Goal: Task Accomplishment & Management: Manage account settings

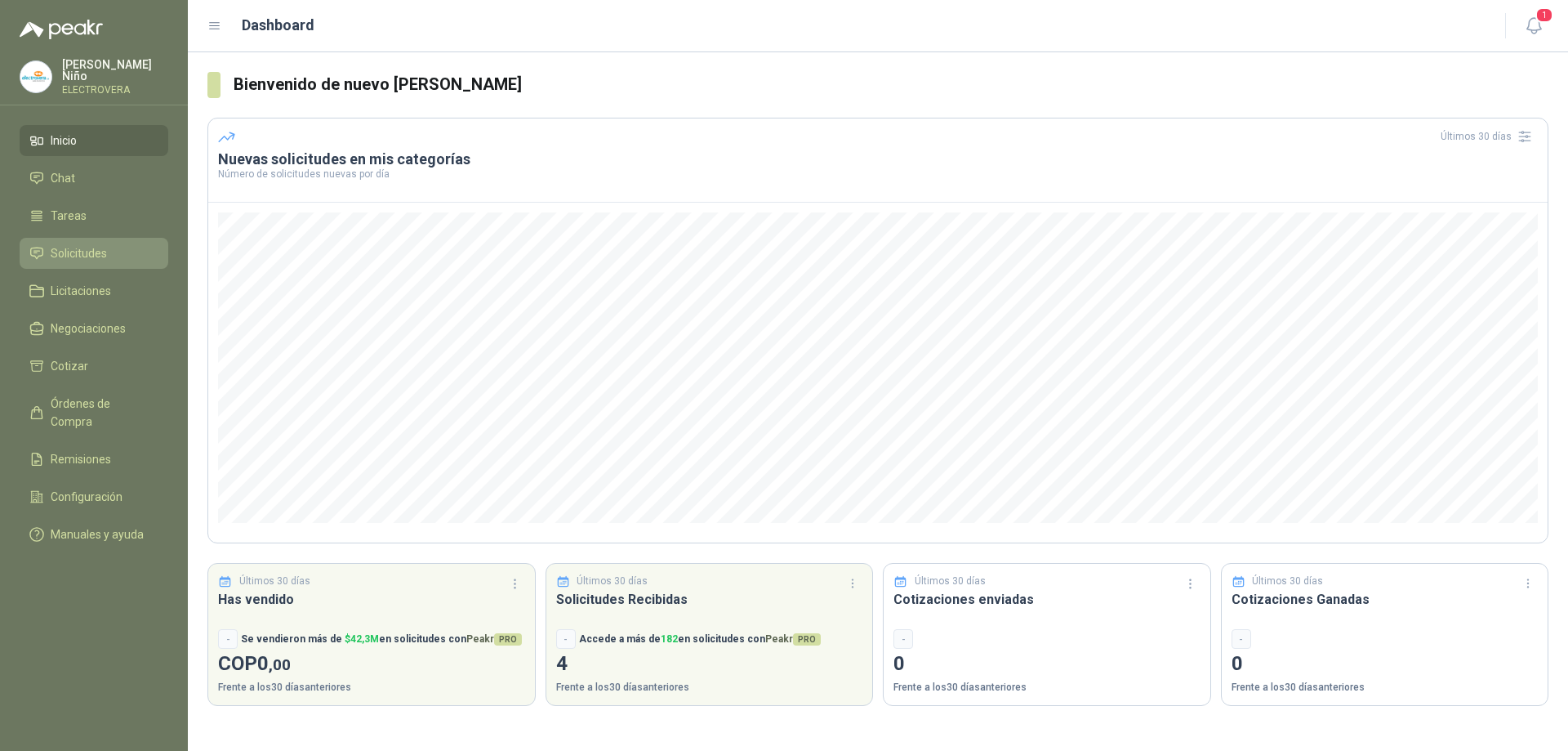
click at [81, 247] on span "Solicitudes" at bounding box center [78, 253] width 56 height 18
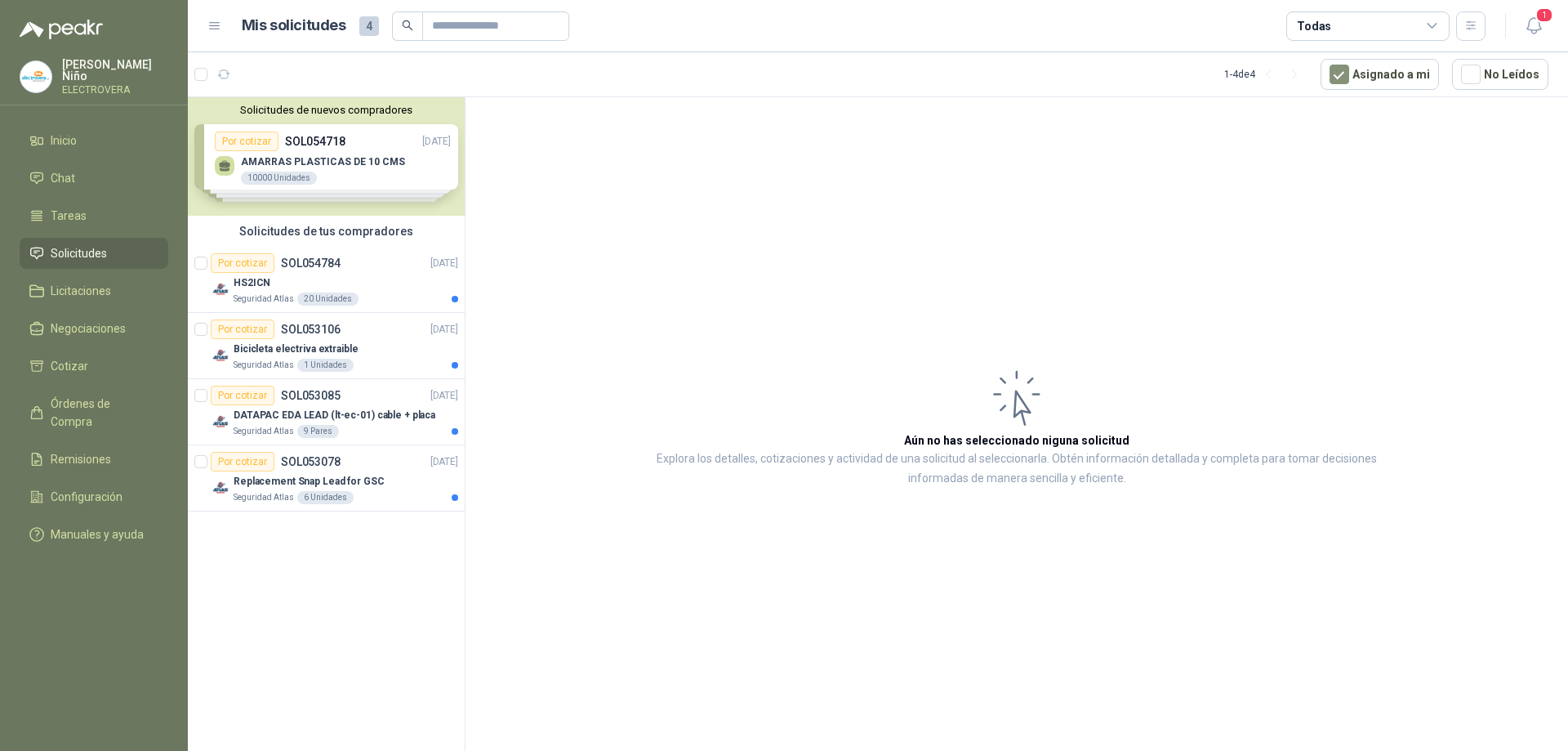
click at [324, 159] on div "Solicitudes de nuevos compradores Por cotizar SOL054718 [DATE] AMARRAS PLASTICA…" at bounding box center [326, 157] width 277 height 118
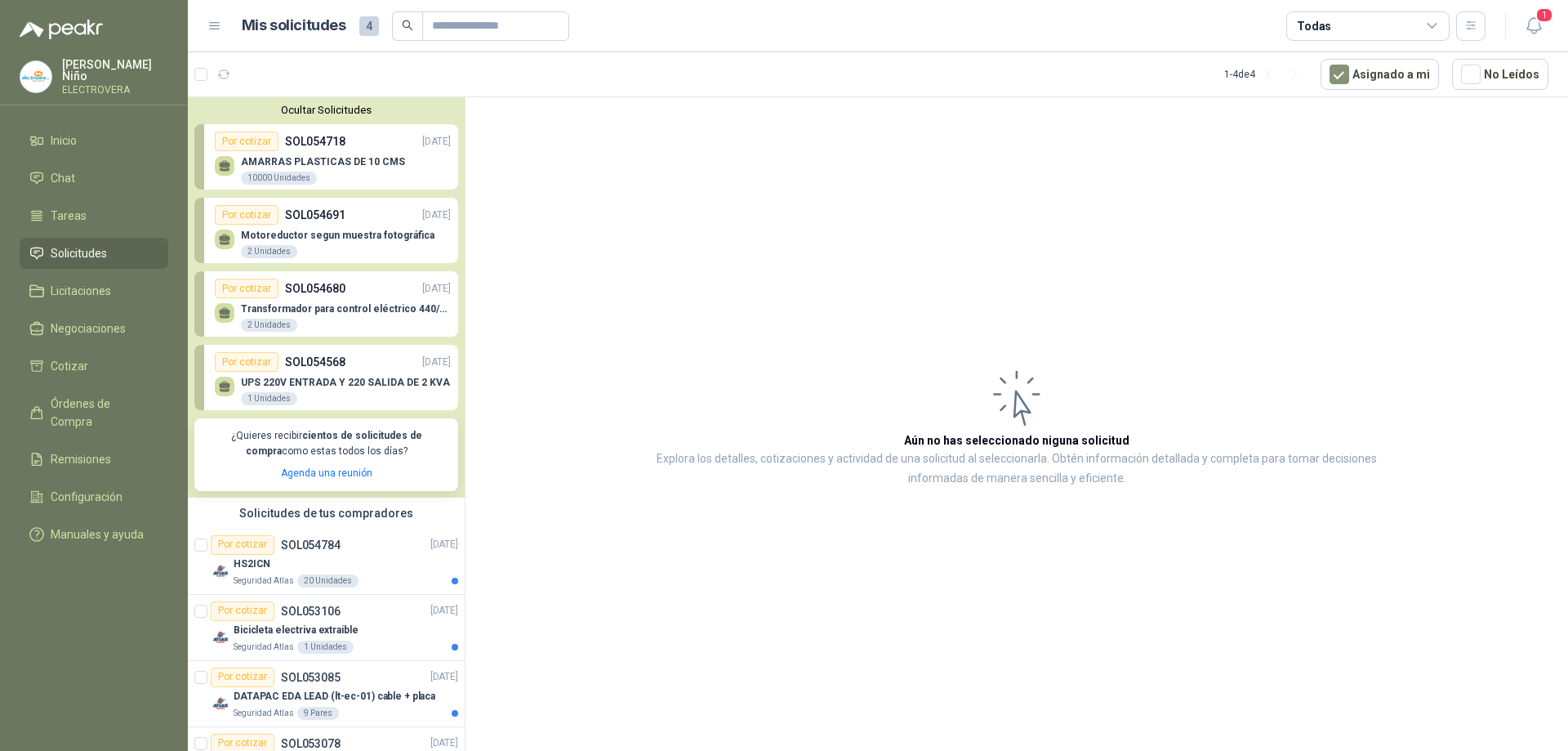
click at [324, 159] on p "AMARRAS PLASTICAS DE 10 CMS" at bounding box center [323, 162] width 164 height 12
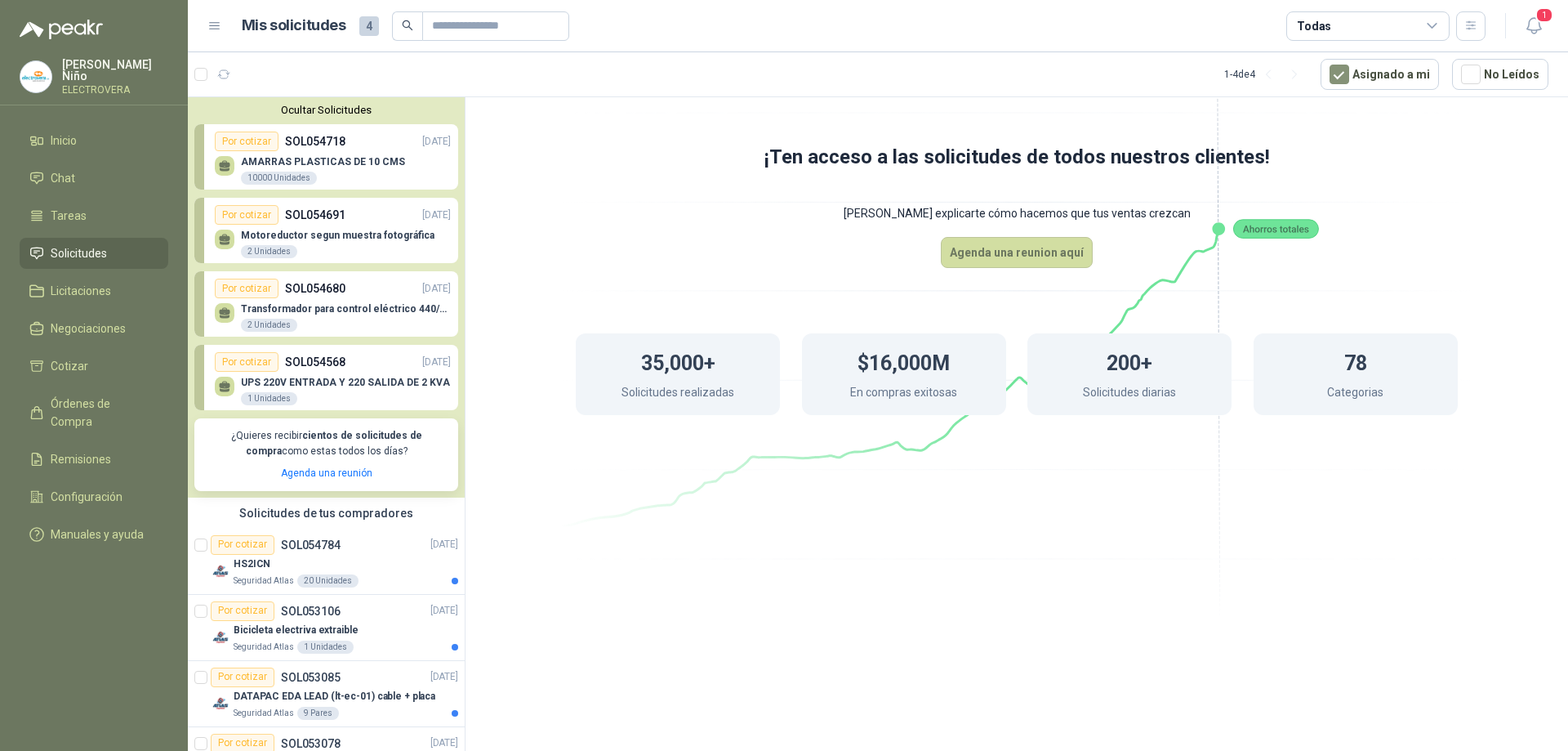
click at [248, 141] on div "Por cotizar" at bounding box center [247, 141] width 64 height 20
click at [299, 160] on p "AMARRAS PLASTICAS DE 10 CMS" at bounding box center [323, 162] width 164 height 12
click at [223, 168] on icon at bounding box center [225, 163] width 12 height 7
click at [308, 165] on p "AMARRAS PLASTICAS DE 10 CMS" at bounding box center [323, 162] width 164 height 12
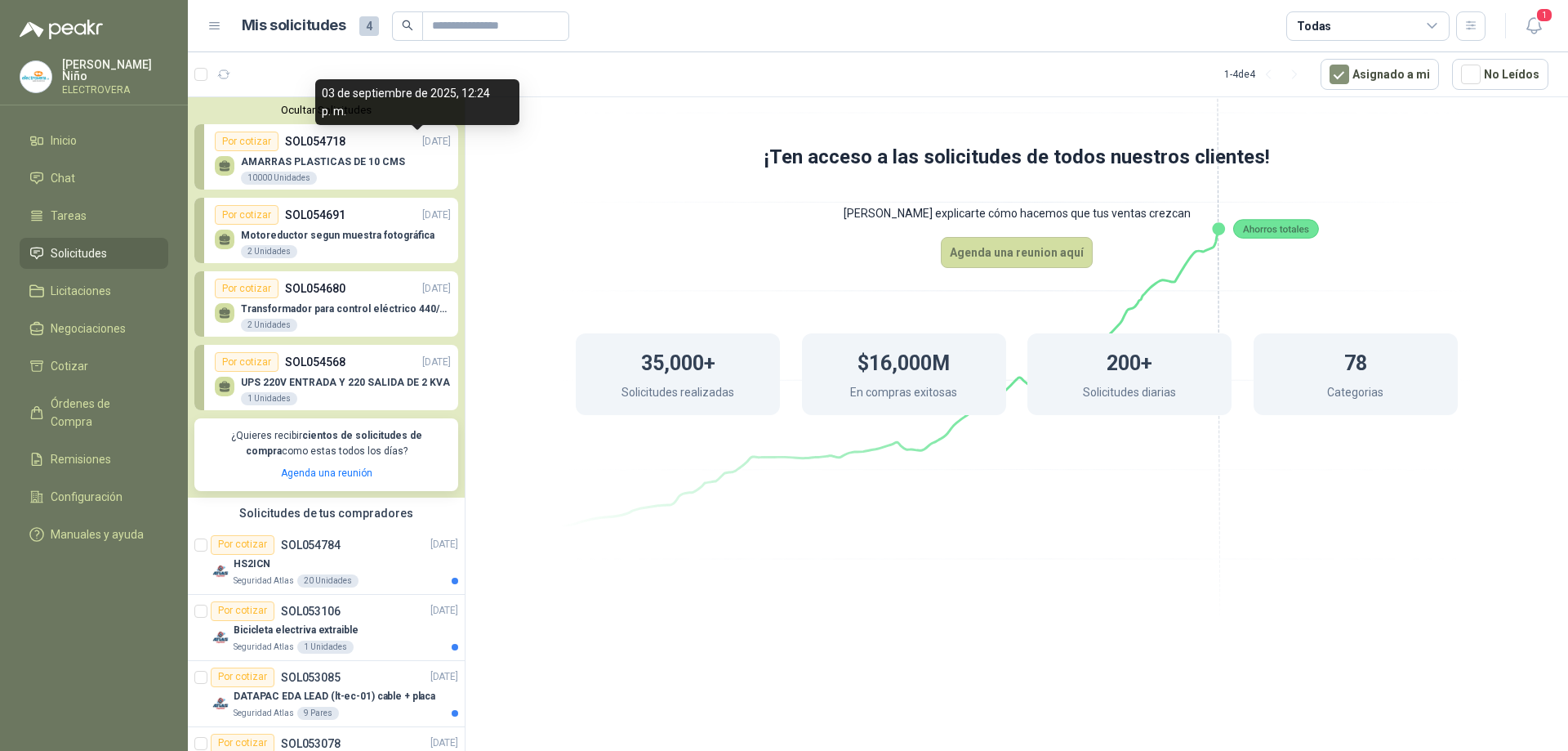
click at [422, 142] on p "[DATE]" at bounding box center [436, 142] width 29 height 16
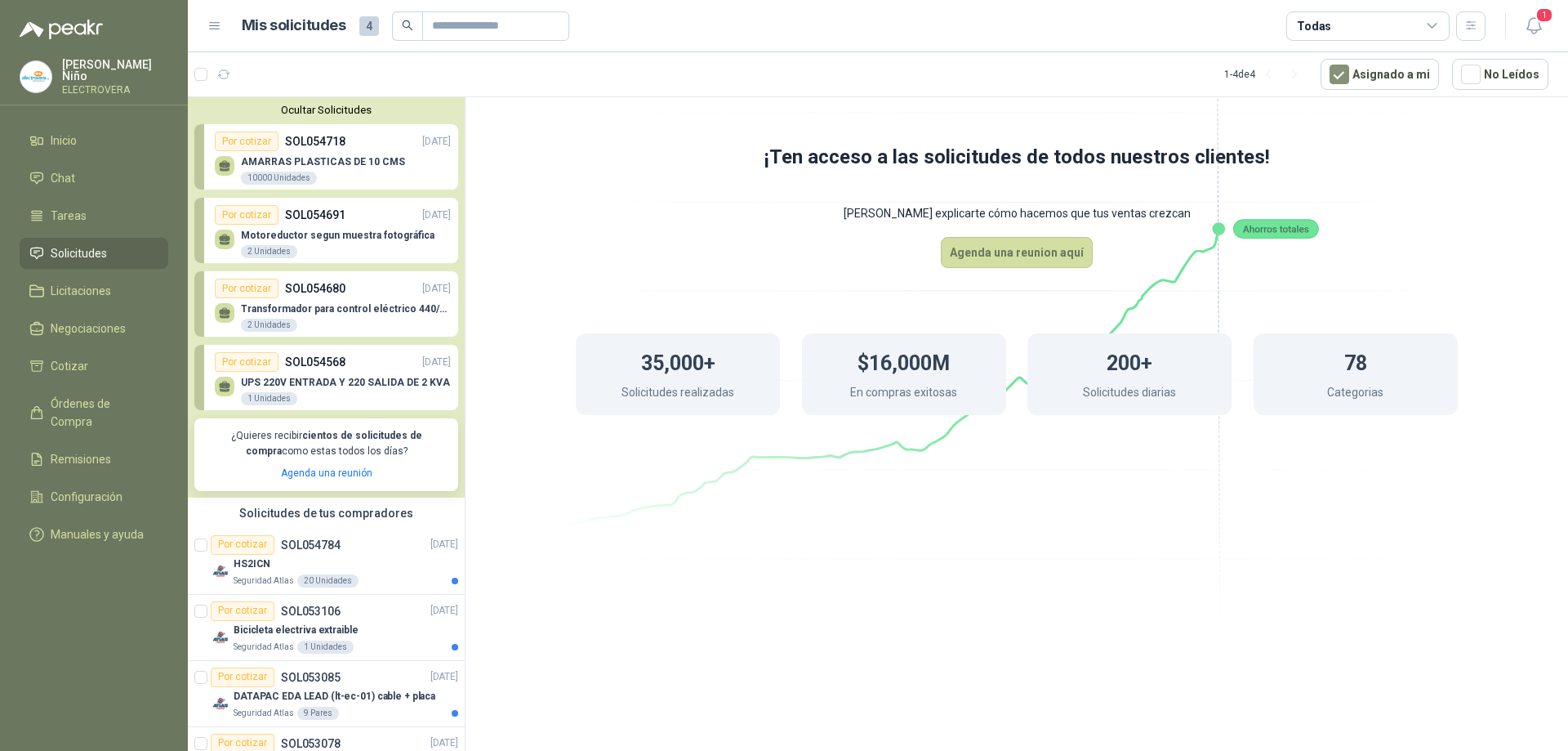
click at [302, 135] on p "SOL054718" at bounding box center [315, 141] width 60 height 18
click at [224, 162] on icon at bounding box center [225, 163] width 12 height 7
click at [273, 173] on div "10000 Unidades" at bounding box center [278, 178] width 76 height 13
click at [331, 162] on p "AMARRAS PLASTICAS DE 10 CMS" at bounding box center [323, 162] width 164 height 12
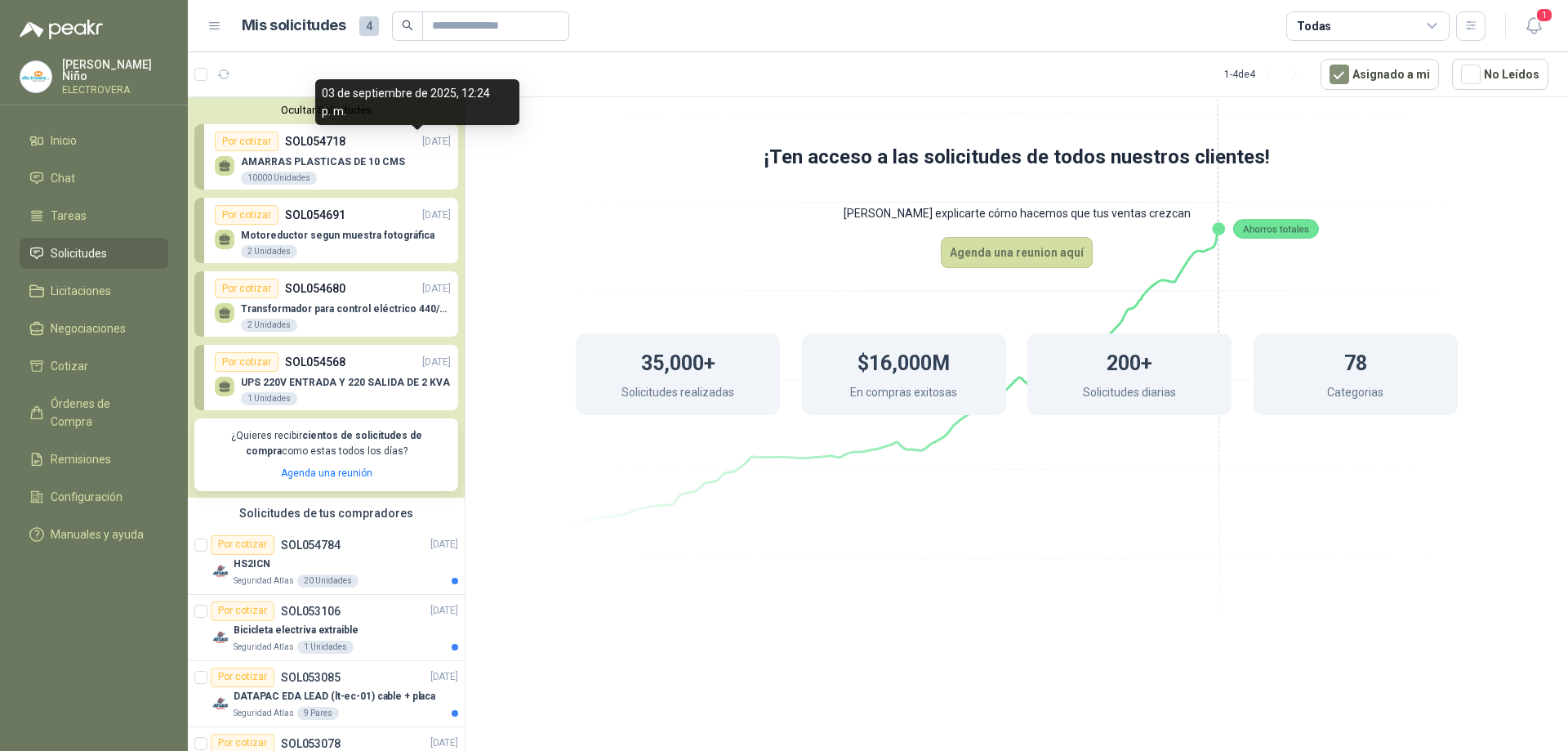
click at [422, 143] on p "[DATE]" at bounding box center [436, 142] width 29 height 16
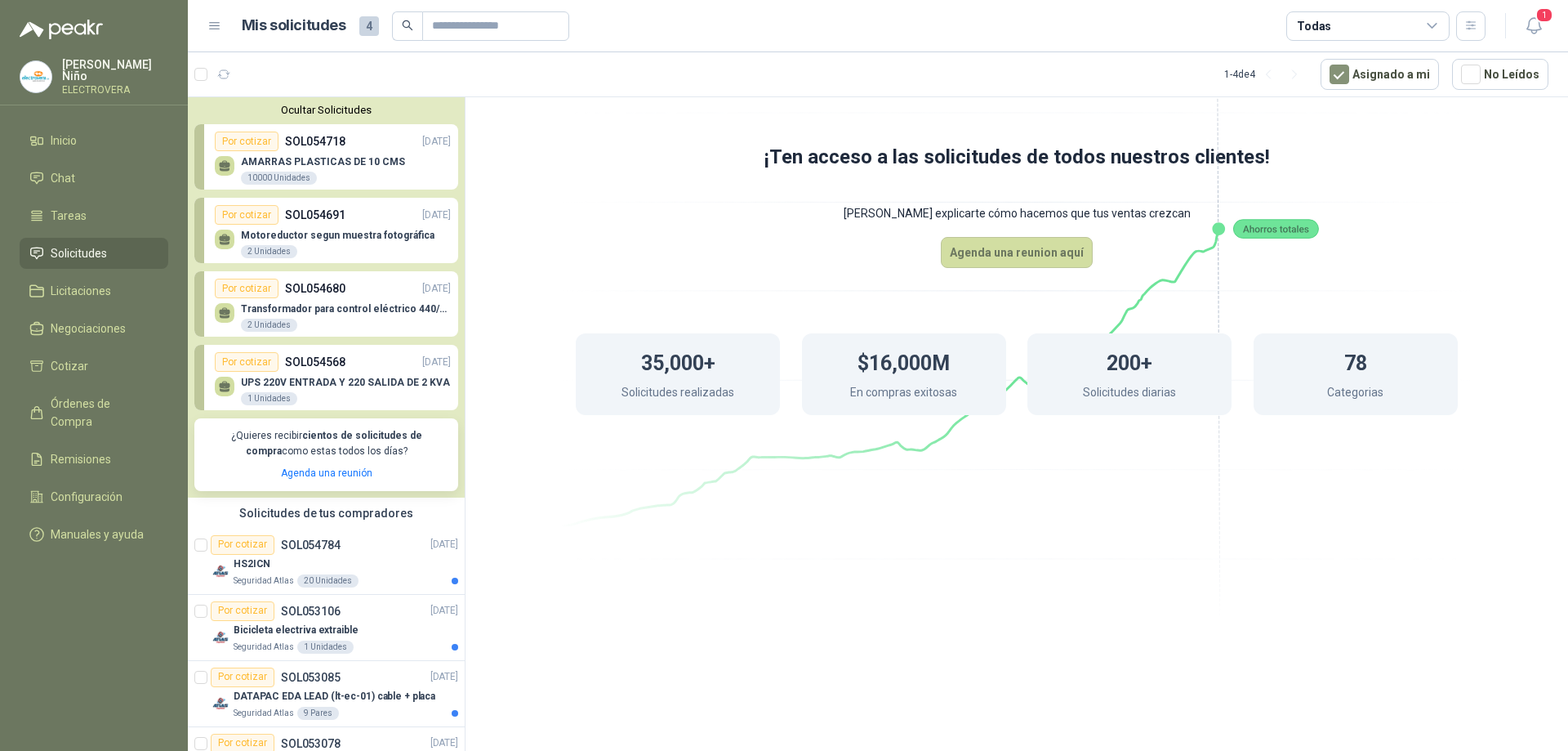
click at [246, 140] on div "Por cotizar" at bounding box center [247, 141] width 64 height 20
click at [88, 70] on p "[PERSON_NAME]" at bounding box center [115, 70] width 107 height 23
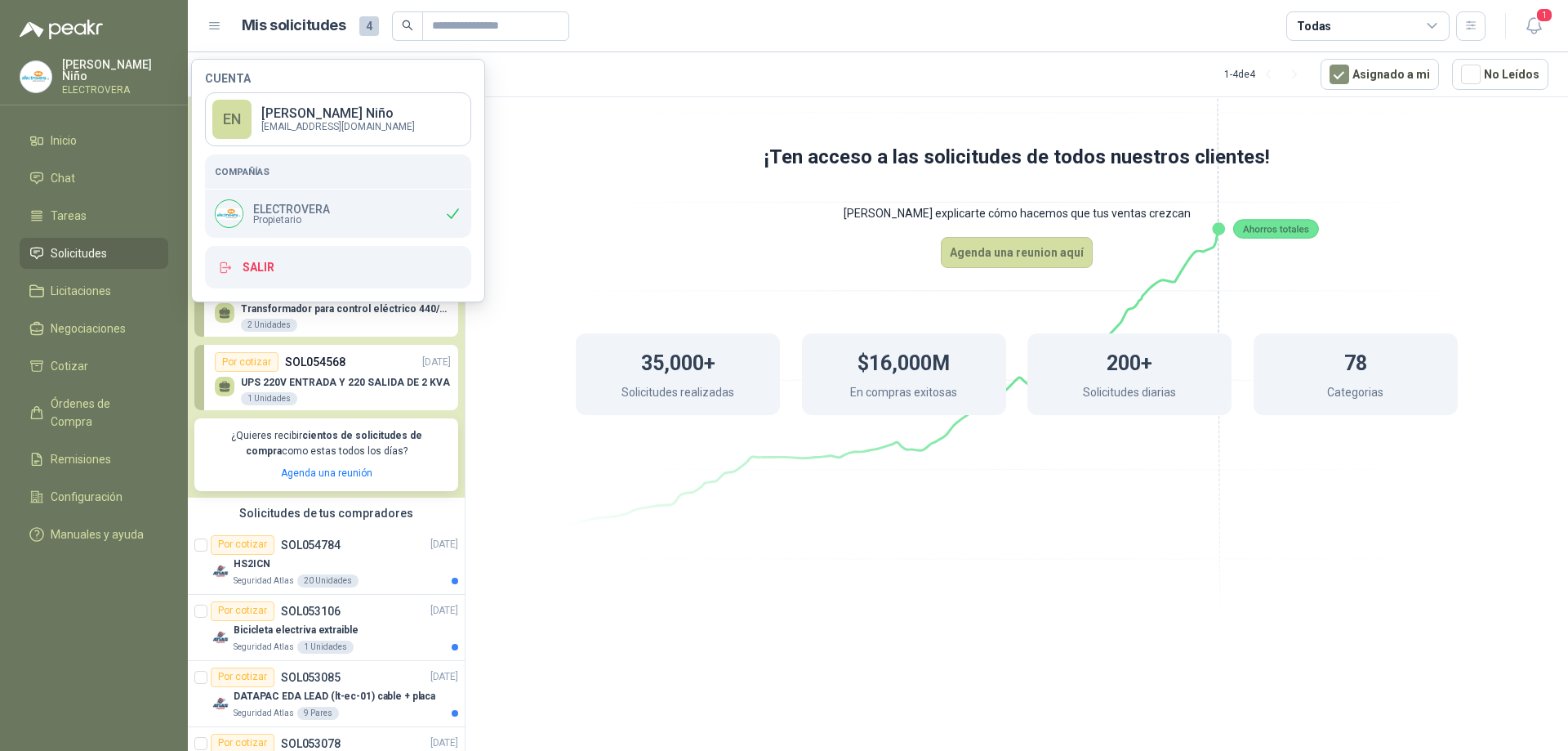
click at [88, 244] on span "Solicitudes" at bounding box center [78, 253] width 56 height 18
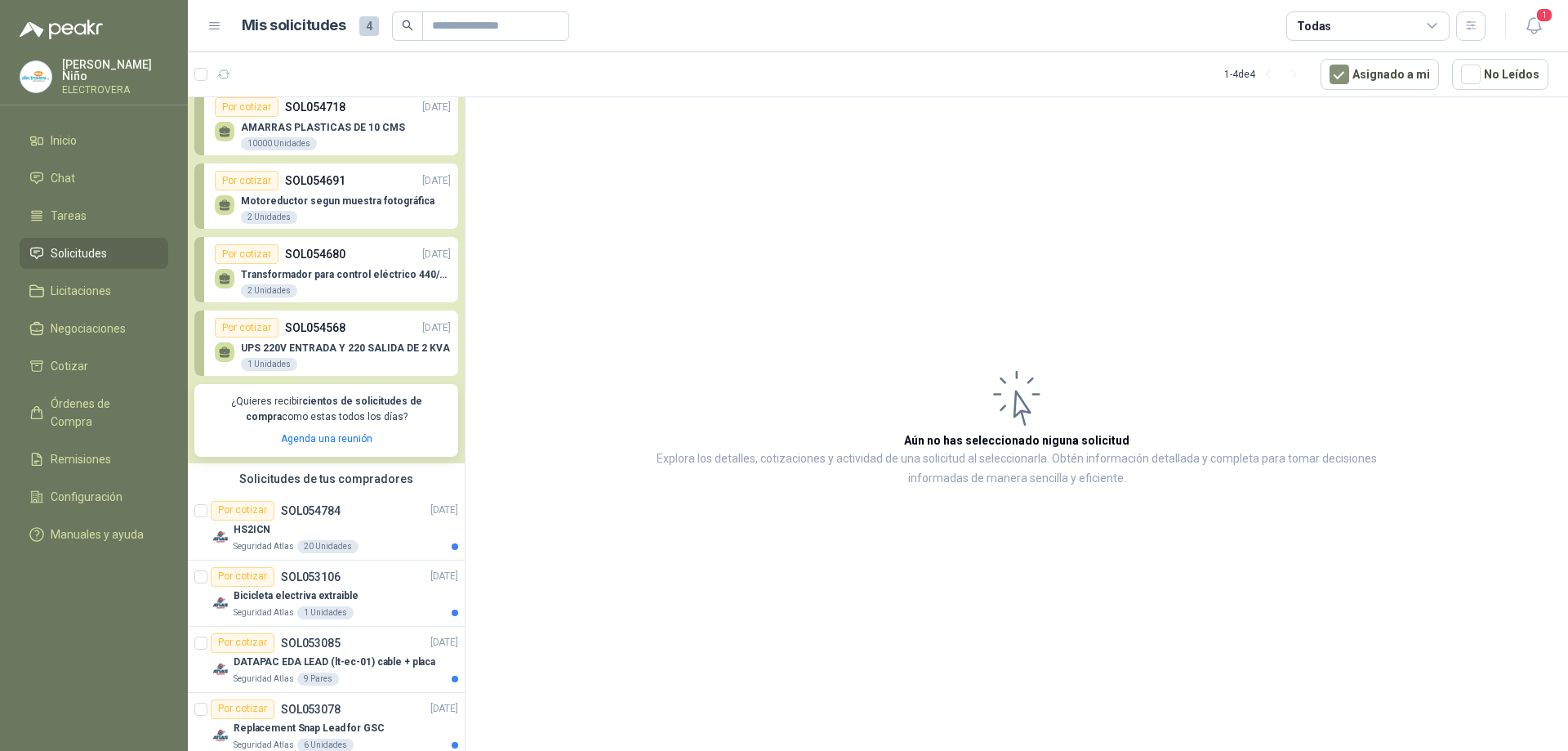
scroll to position [60, 0]
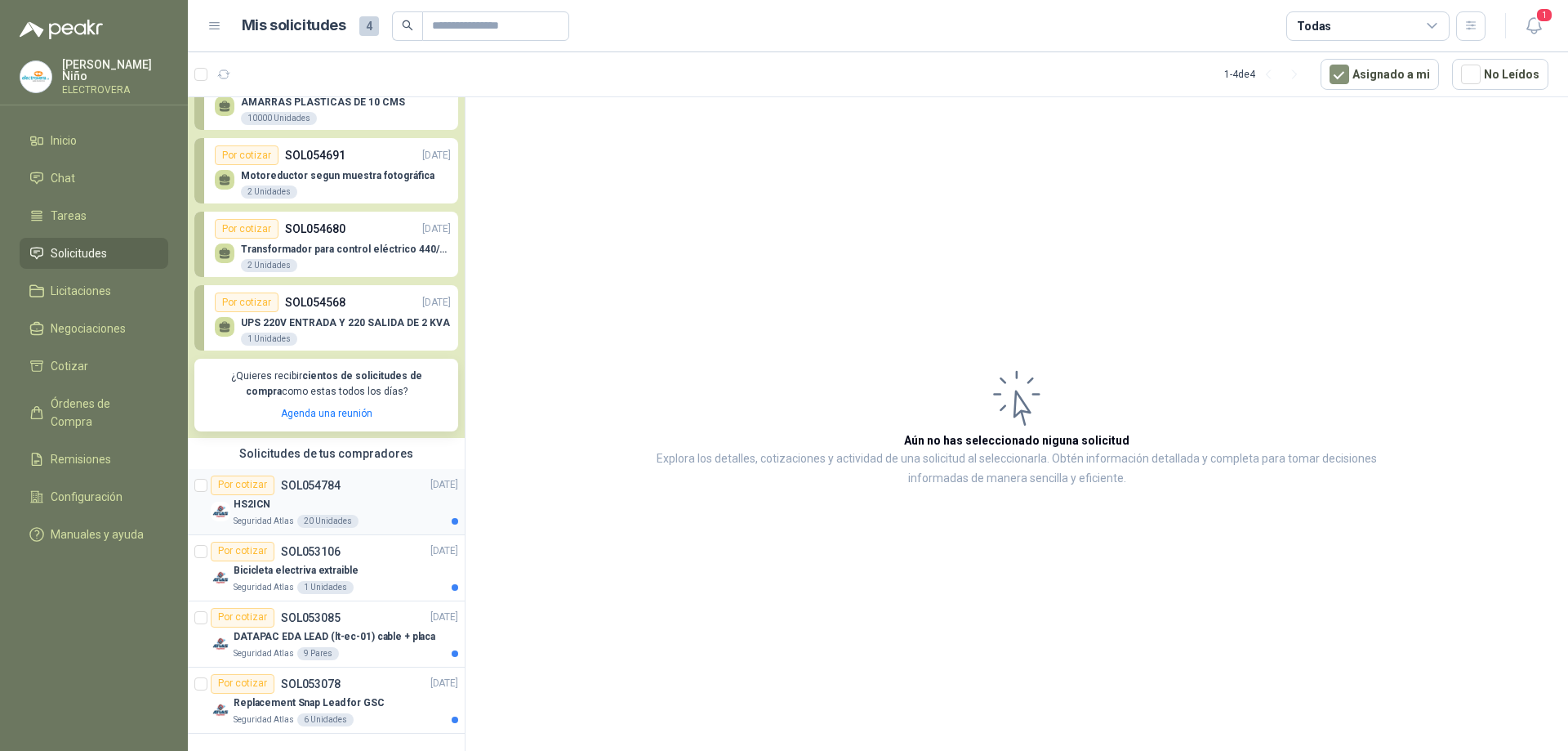
click at [294, 482] on p "SOL054784" at bounding box center [311, 486] width 59 height 12
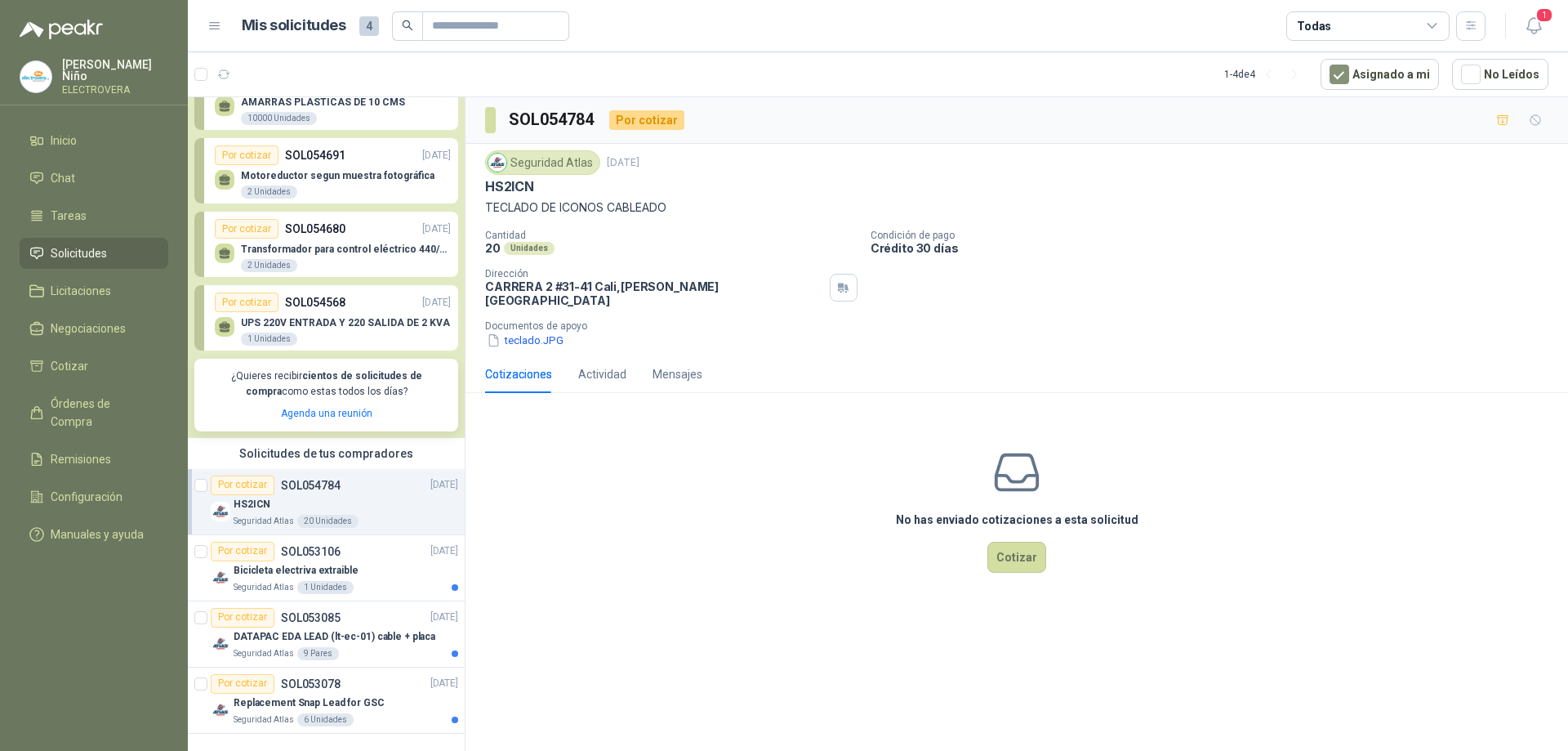
click at [271, 188] on div "2 Unidades" at bounding box center [268, 191] width 56 height 13
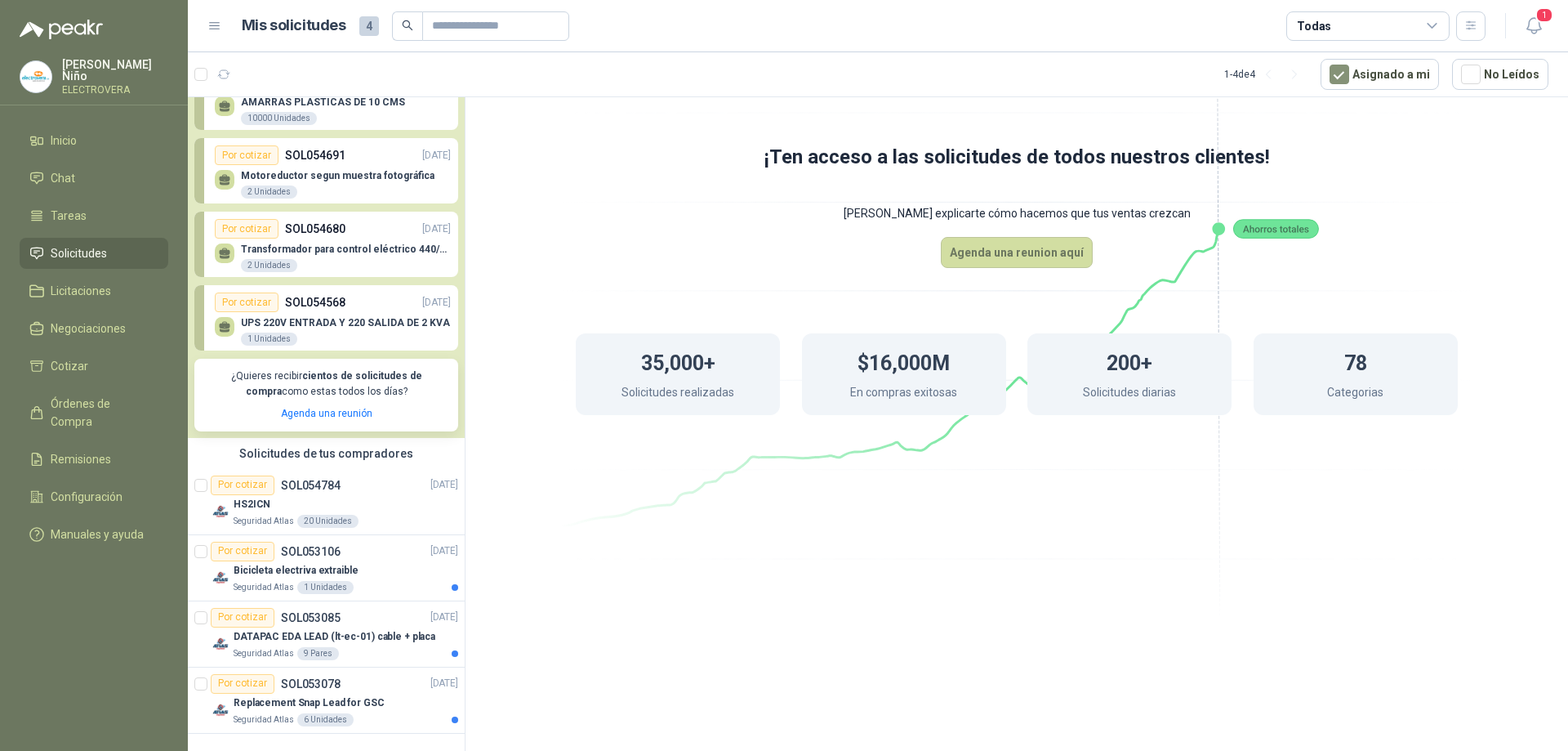
click at [298, 172] on p "Motoreductor segun muestra fotográfica" at bounding box center [337, 176] width 193 height 12
